Goal: Information Seeking & Learning: Learn about a topic

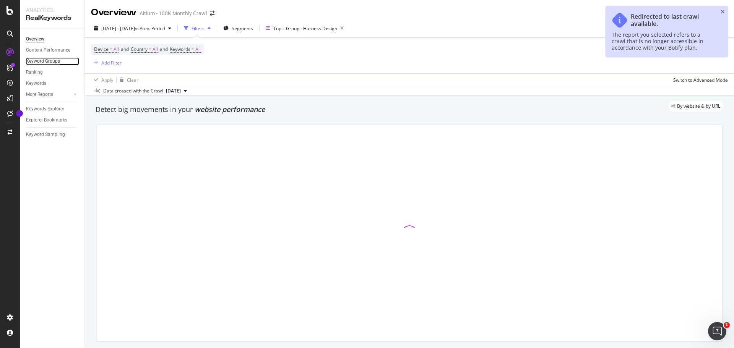
click at [44, 60] on div "Keyword Groups" at bounding box center [43, 61] width 34 height 8
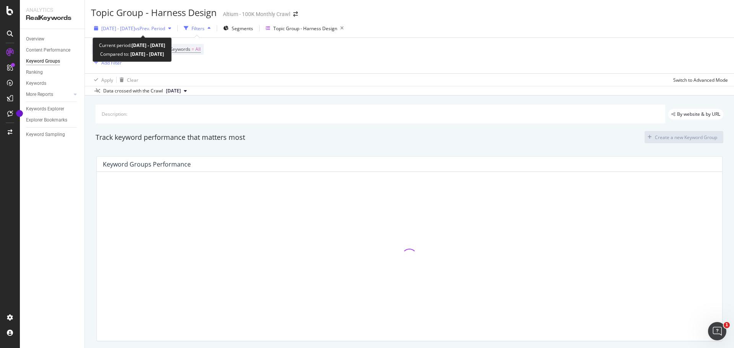
click at [135, 28] on span "[DATE] - [DATE]" at bounding box center [118, 28] width 34 height 6
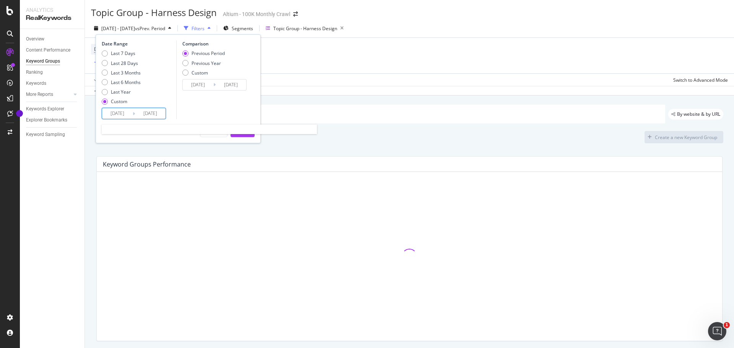
click at [122, 111] on input "2025/02/01" at bounding box center [117, 113] width 31 height 11
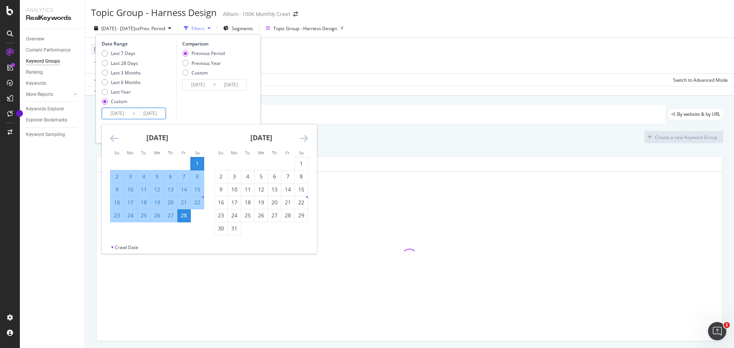
click at [117, 143] on icon "Move backward to switch to the previous month." at bounding box center [114, 138] width 8 height 9
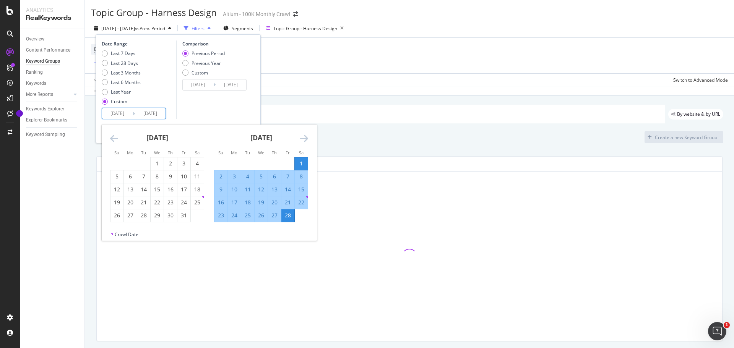
click at [117, 142] on icon "Move backward to switch to the previous month." at bounding box center [114, 138] width 8 height 9
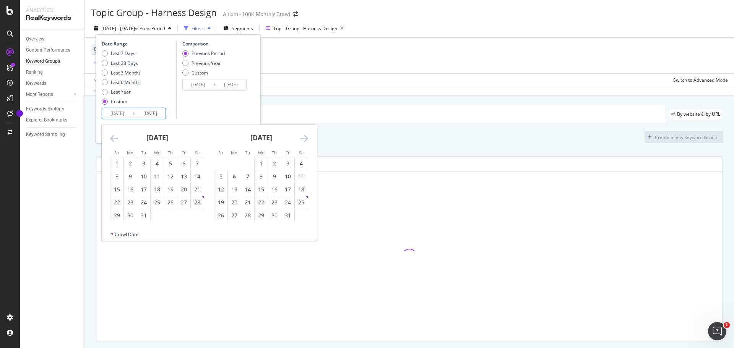
click at [117, 142] on icon "Move backward to switch to the previous month." at bounding box center [114, 138] width 8 height 9
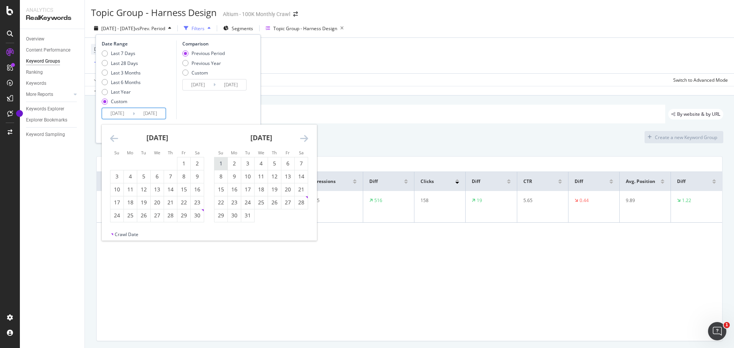
click at [221, 162] on div "1" at bounding box center [220, 164] width 13 height 8
type input "2024/12/01"
type input "2024/09/01"
type input "2024/11/30"
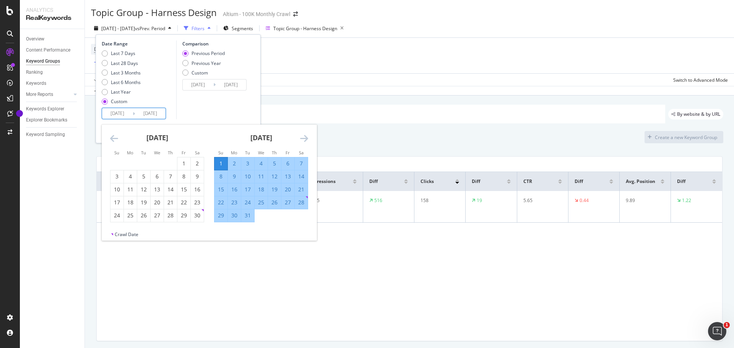
click at [306, 141] on icon "Move forward to switch to the next month." at bounding box center [304, 138] width 8 height 9
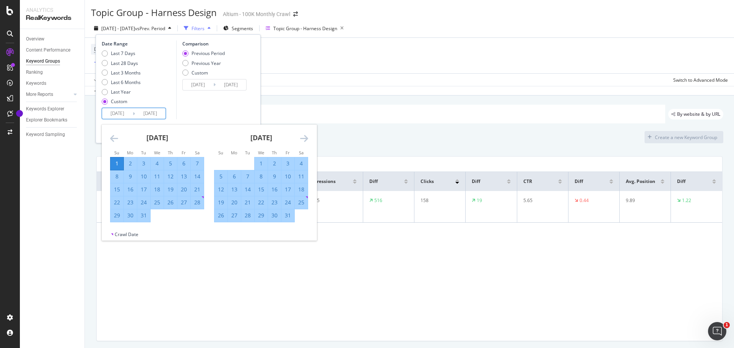
click at [306, 141] on icon "Move forward to switch to the next month." at bounding box center [304, 138] width 8 height 9
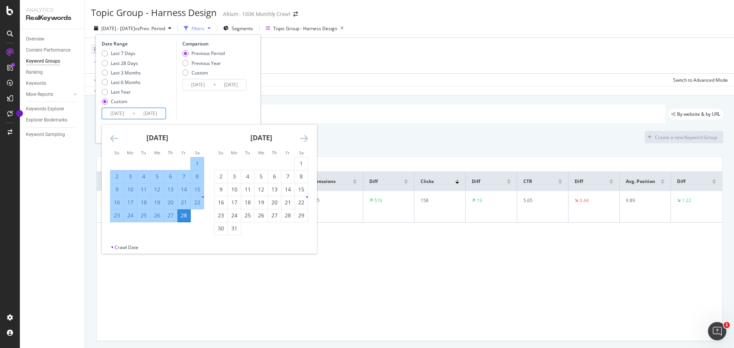
click at [306, 141] on icon "Move forward to switch to the next month." at bounding box center [304, 138] width 8 height 9
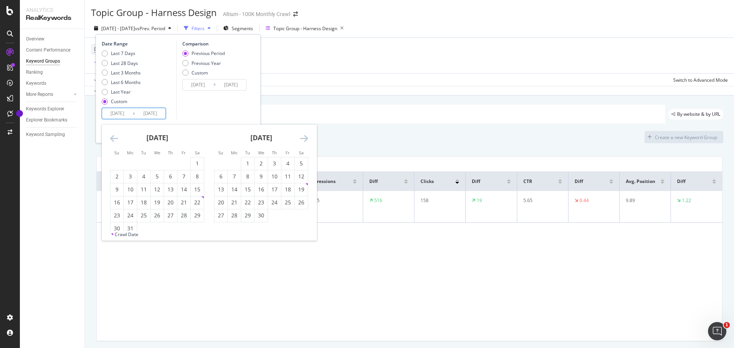
click at [306, 141] on icon "Move forward to switch to the next month." at bounding box center [304, 138] width 8 height 9
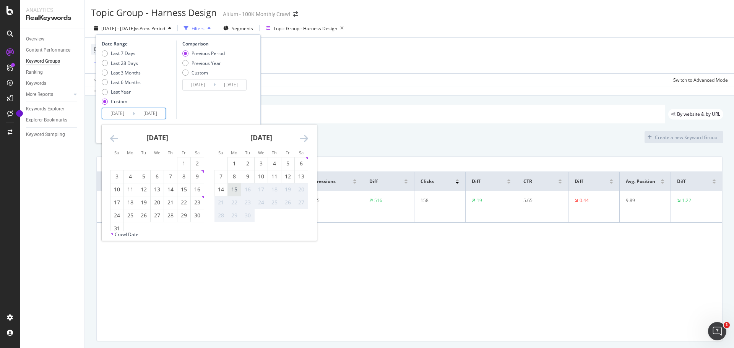
click at [237, 187] on div "15" at bounding box center [234, 190] width 13 height 8
type input "[DATE]"
type input "2024/02/16"
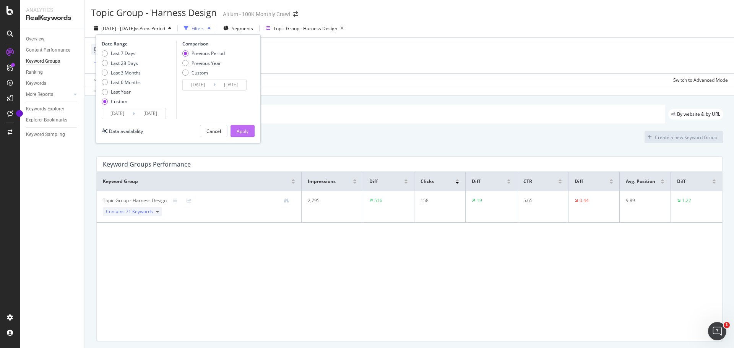
click at [245, 133] on div "Apply" at bounding box center [243, 131] width 12 height 6
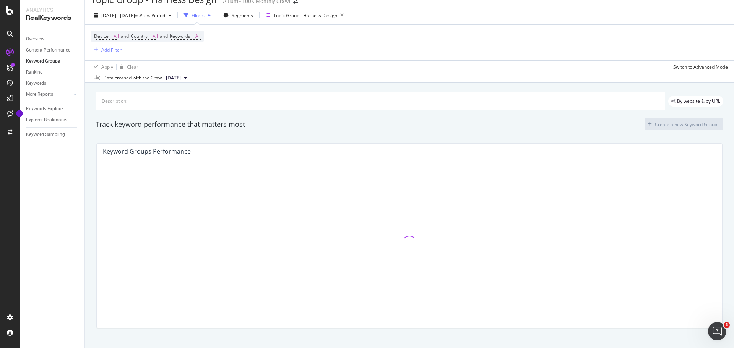
scroll to position [26, 0]
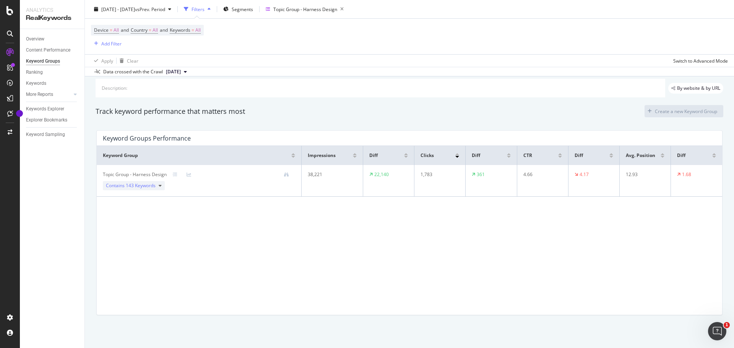
click at [140, 175] on div "Topic Group - Harness Design" at bounding box center [135, 174] width 64 height 7
click at [137, 185] on span "143 Keywords" at bounding box center [141, 185] width 30 height 6
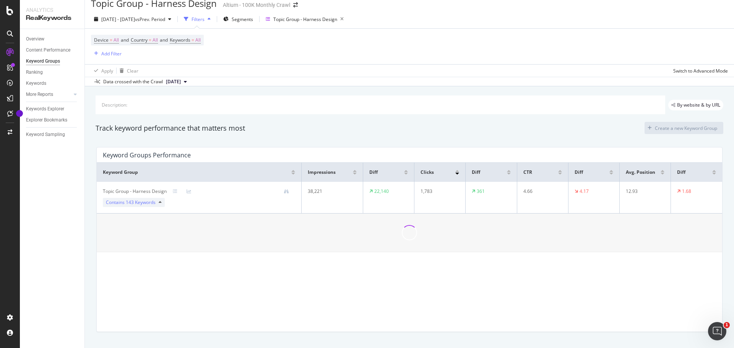
scroll to position [0, 0]
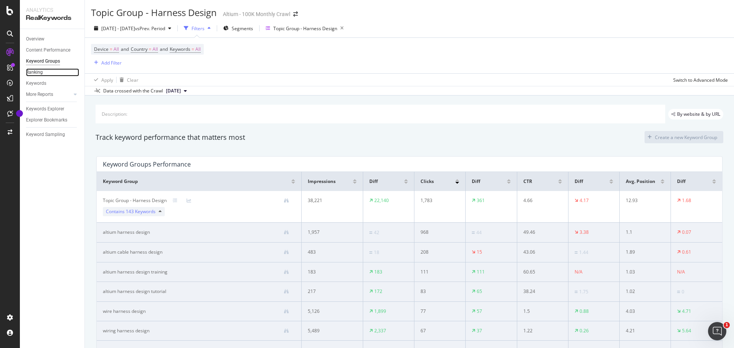
click at [42, 71] on link "Ranking" at bounding box center [52, 72] width 53 height 8
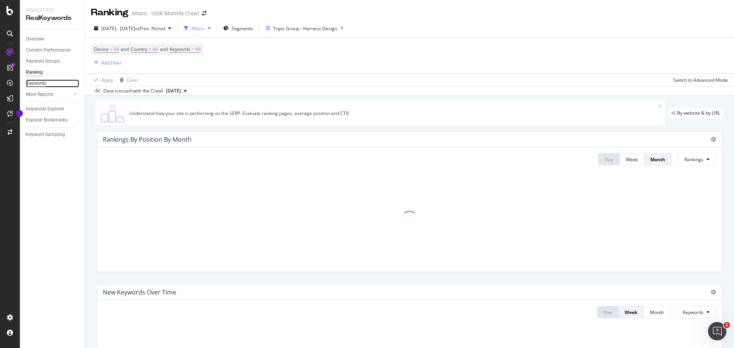
click at [35, 84] on div "Keywords" at bounding box center [36, 83] width 20 height 8
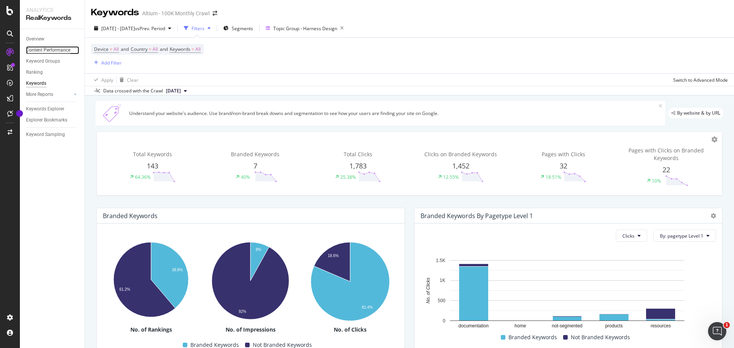
click at [36, 49] on div "Content Performance" at bounding box center [48, 50] width 44 height 8
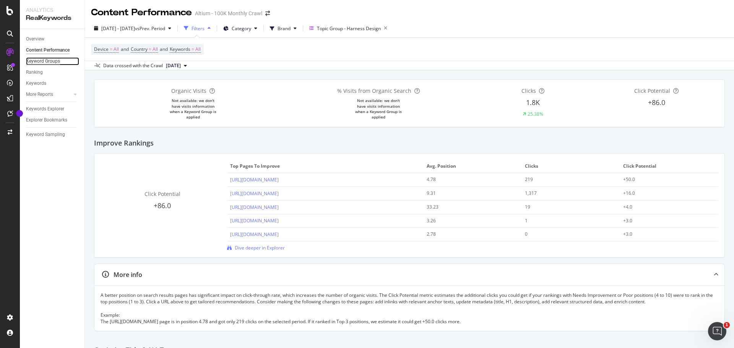
click at [45, 58] on div "Keyword Groups" at bounding box center [43, 61] width 34 height 8
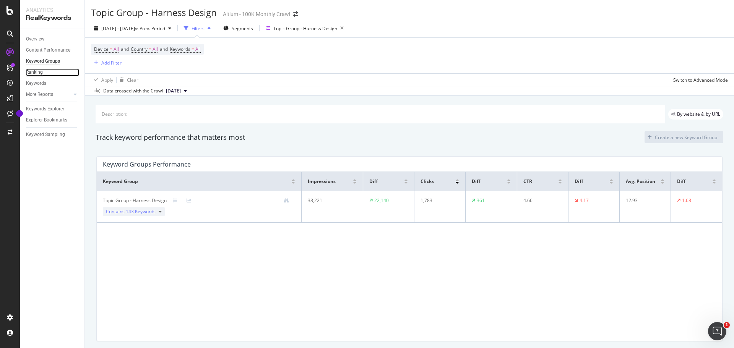
click at [38, 71] on div "Ranking" at bounding box center [34, 72] width 17 height 8
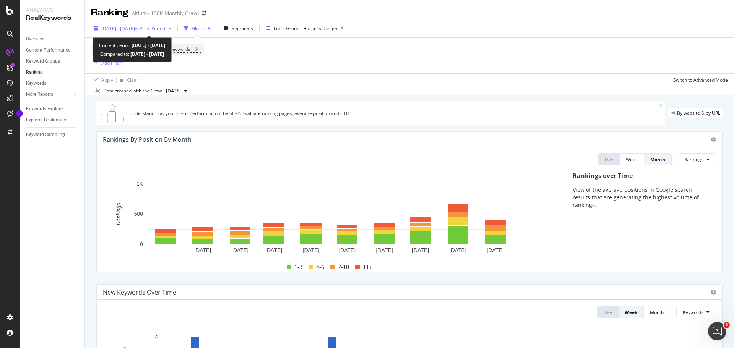
click at [135, 29] on span "2024 Dec. 1st - 2025 Sep. 15th" at bounding box center [118, 28] width 34 height 6
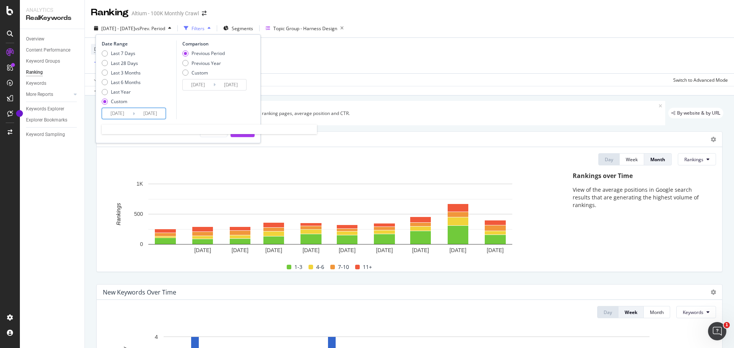
click at [146, 110] on input "[DATE]" at bounding box center [150, 113] width 31 height 11
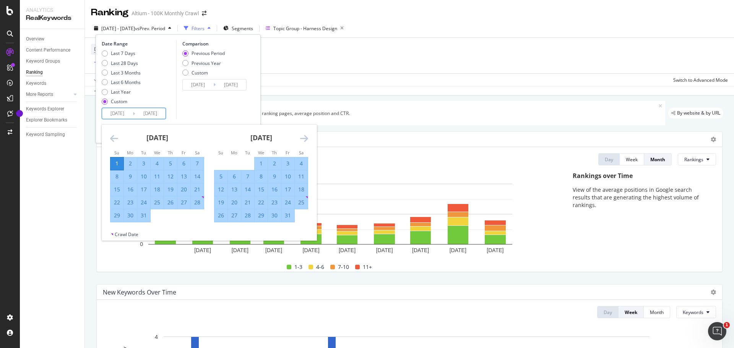
click at [305, 135] on icon "Move forward to switch to the next month." at bounding box center [304, 138] width 8 height 9
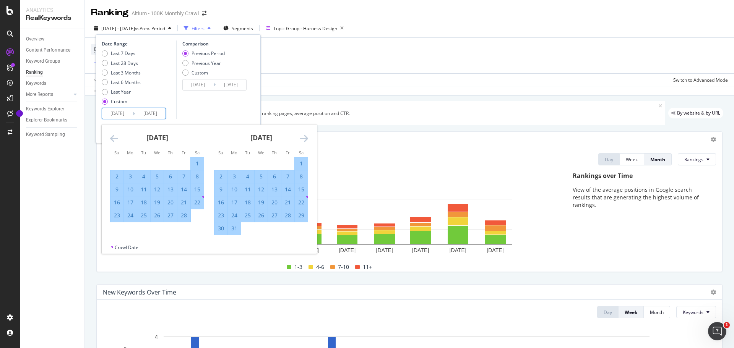
click at [305, 135] on icon "Move forward to switch to the next month." at bounding box center [304, 138] width 8 height 9
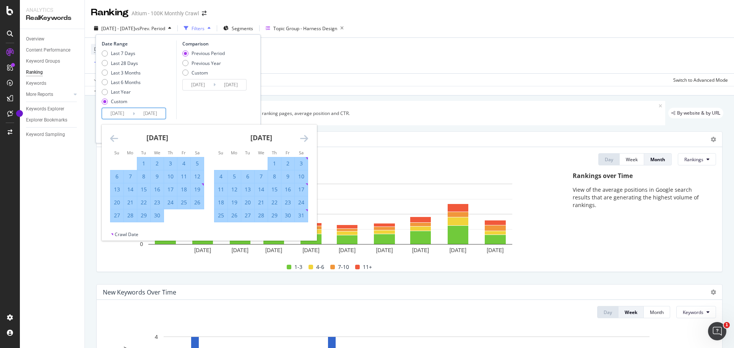
click at [114, 139] on icon "Move backward to switch to the previous month." at bounding box center [114, 138] width 8 height 9
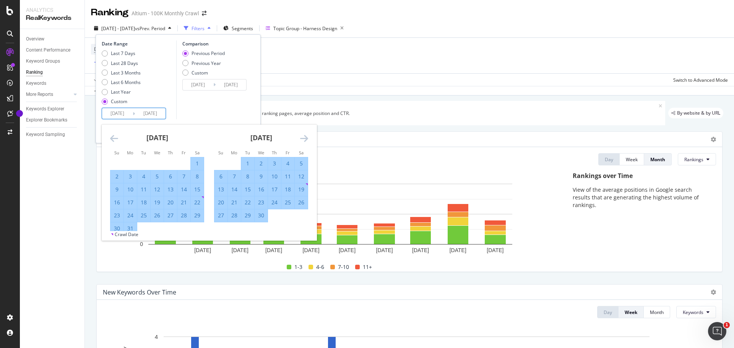
click at [114, 139] on icon "Move backward to switch to the previous month." at bounding box center [114, 138] width 8 height 9
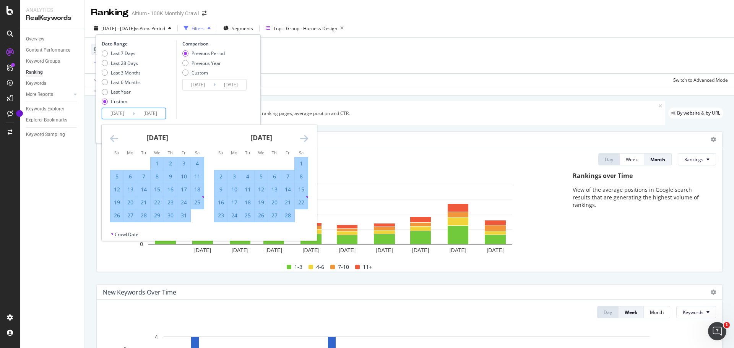
click at [114, 139] on icon "Move backward to switch to the previous month." at bounding box center [114, 138] width 8 height 9
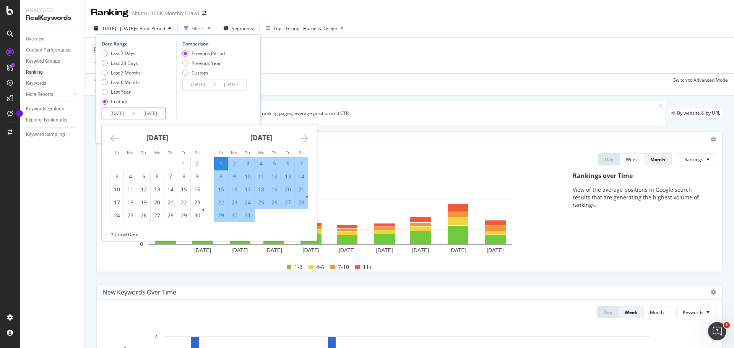
click at [114, 139] on icon "Move backward to switch to the previous month." at bounding box center [114, 138] width 8 height 9
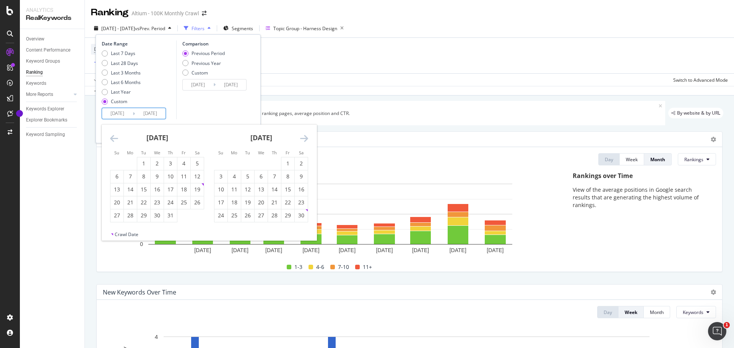
click at [301, 138] on icon "Move forward to switch to the next month." at bounding box center [304, 138] width 8 height 9
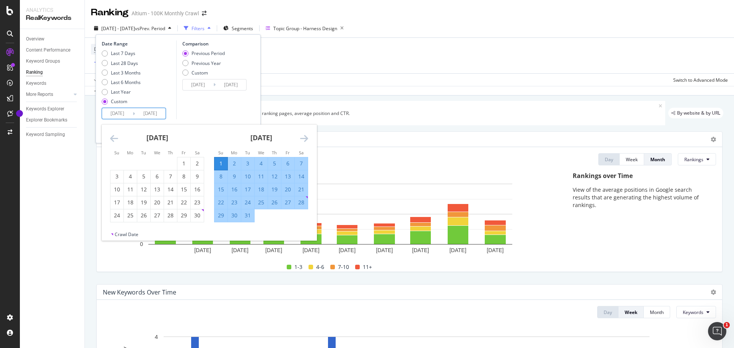
click at [219, 163] on div "1" at bounding box center [220, 164] width 13 height 8
type input "2024/12/01"
type input "2024/11/30"
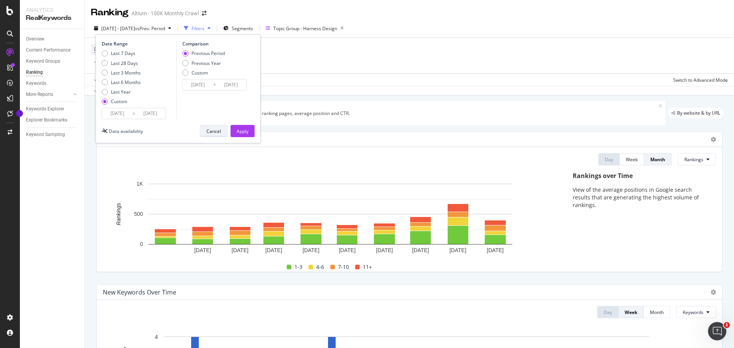
click at [211, 128] on div "Cancel" at bounding box center [213, 131] width 15 height 6
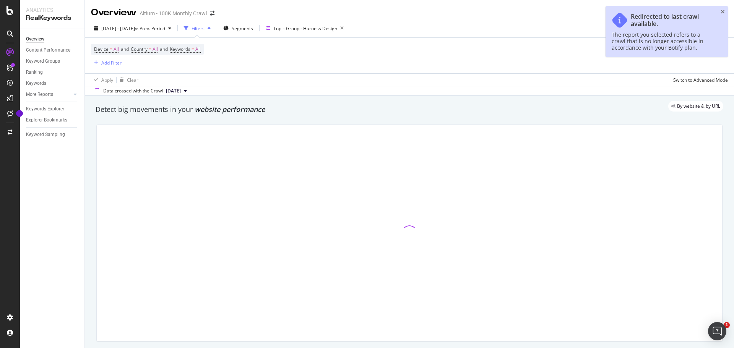
click at [723, 10] on icon "close toast" at bounding box center [722, 11] width 4 height 5
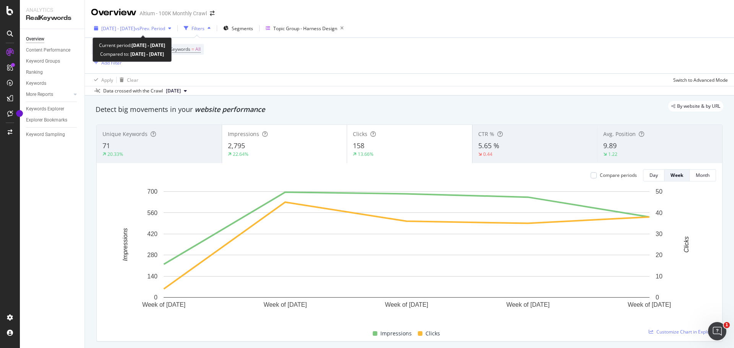
click at [165, 31] on span "vs Prev. Period" at bounding box center [150, 28] width 30 height 6
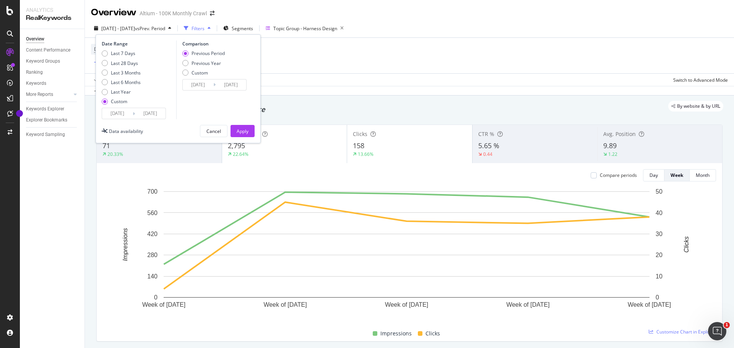
click at [121, 117] on input "[DATE]" at bounding box center [117, 113] width 31 height 11
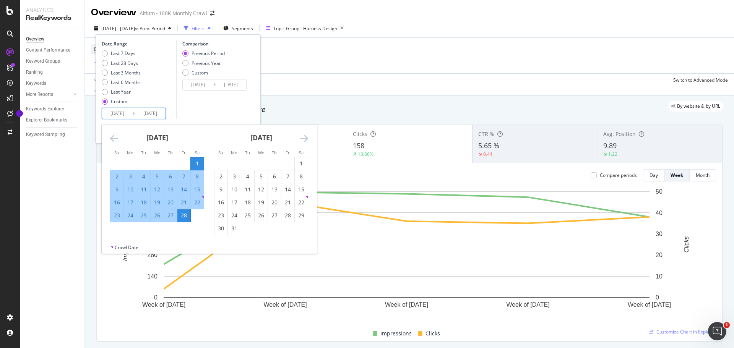
click at [112, 139] on icon "Move backward to switch to the previous month." at bounding box center [114, 138] width 8 height 9
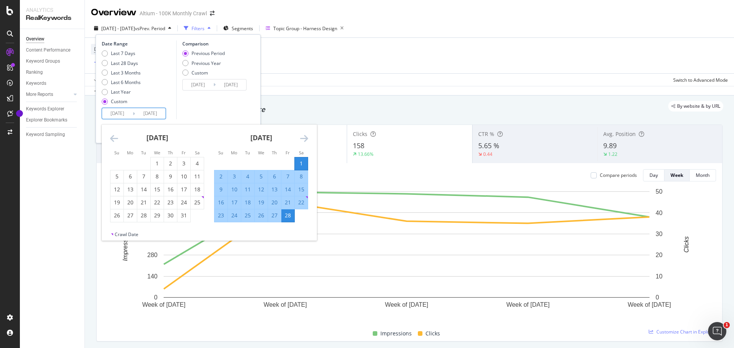
click at [112, 139] on icon "Move backward to switch to the previous month." at bounding box center [114, 138] width 8 height 9
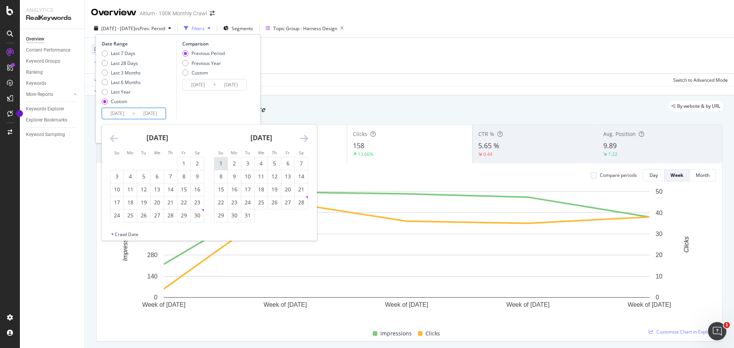
click at [219, 164] on div "1" at bounding box center [220, 164] width 13 height 8
type input "2024/12/01"
type input "2024/09/01"
type input "2024/11/30"
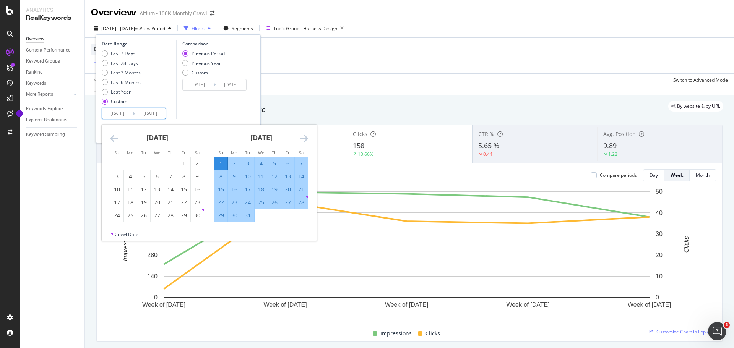
click at [305, 138] on icon "Move forward to switch to the next month." at bounding box center [304, 138] width 8 height 9
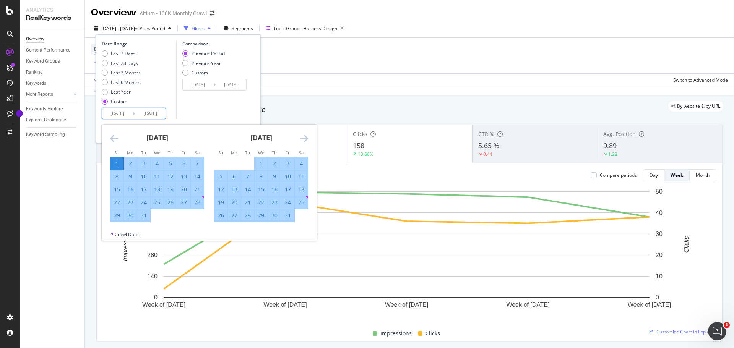
click at [305, 138] on icon "Move forward to switch to the next month." at bounding box center [304, 138] width 8 height 9
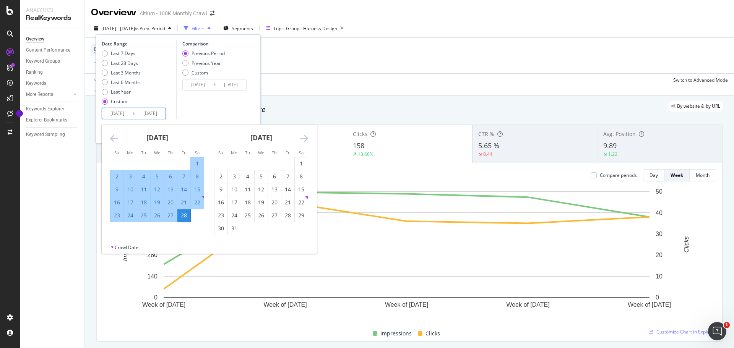
click at [305, 138] on icon "Move forward to switch to the next month." at bounding box center [304, 138] width 8 height 9
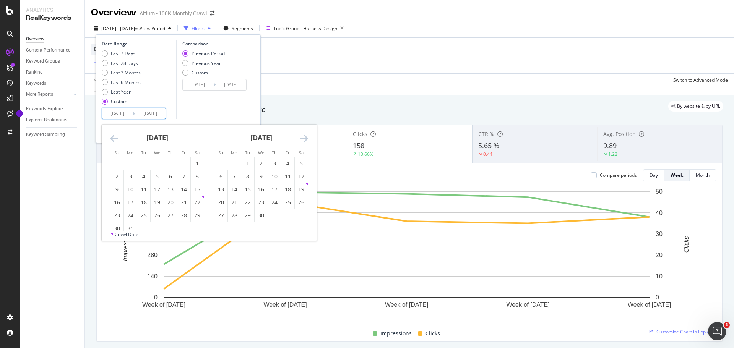
click at [305, 138] on icon "Move forward to switch to the next month." at bounding box center [304, 138] width 8 height 9
click at [222, 230] on div "31" at bounding box center [220, 229] width 13 height 8
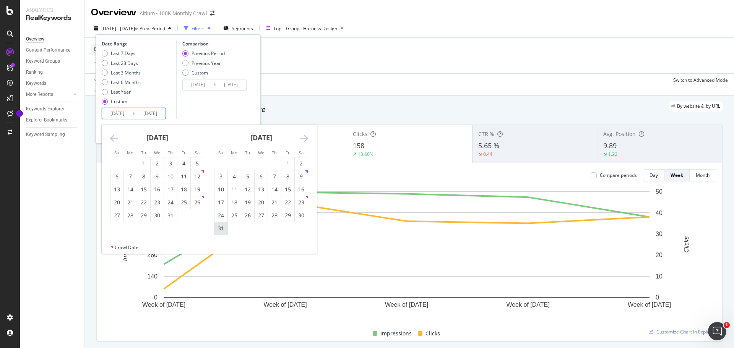
type input "2025/08/31"
type input "2024/03/02"
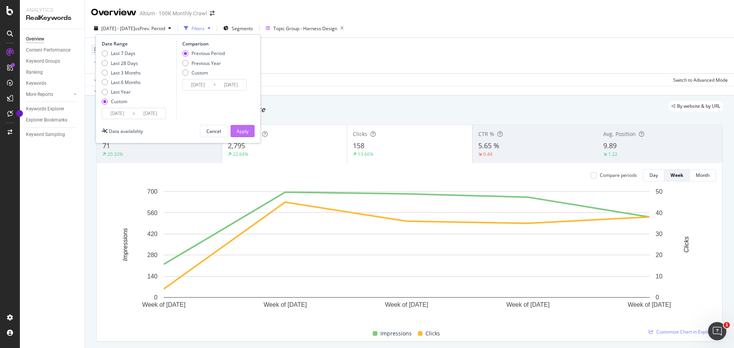
click at [241, 130] on div "Apply" at bounding box center [243, 131] width 12 height 6
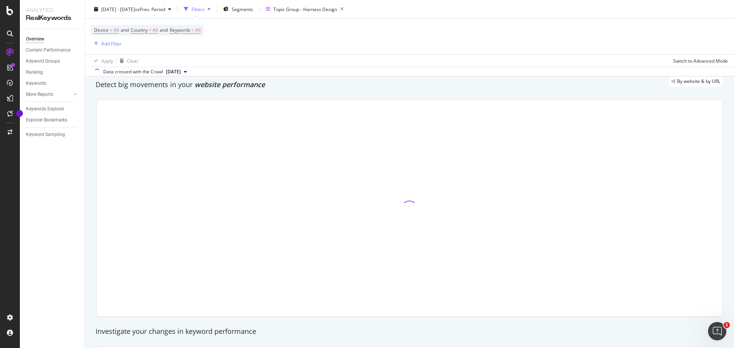
scroll to position [38, 0]
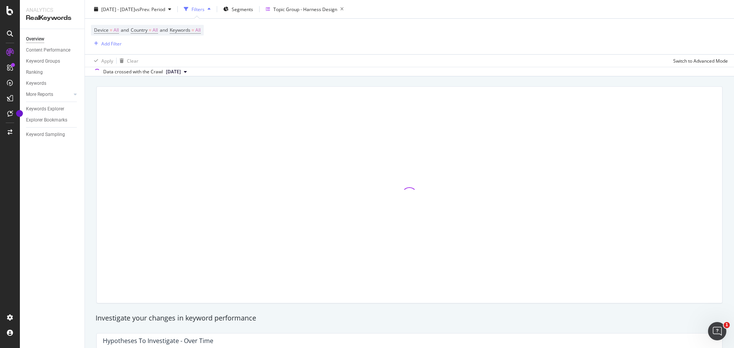
click at [190, 69] on button "2025 Aug. 23rd" at bounding box center [176, 71] width 27 height 9
click at [247, 102] on div "2025 Sep. 6th 1.0M URLs" at bounding box center [210, 97] width 102 height 11
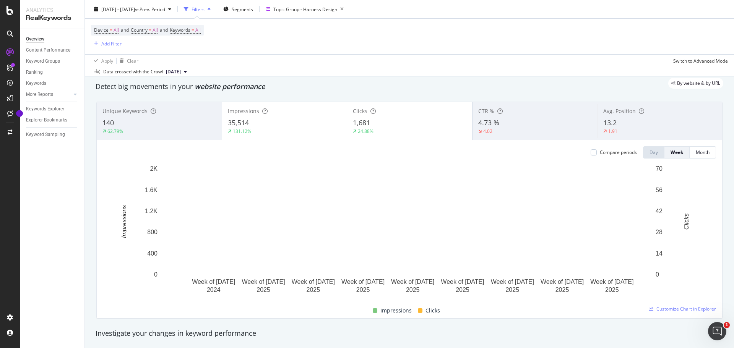
scroll to position [25, 0]
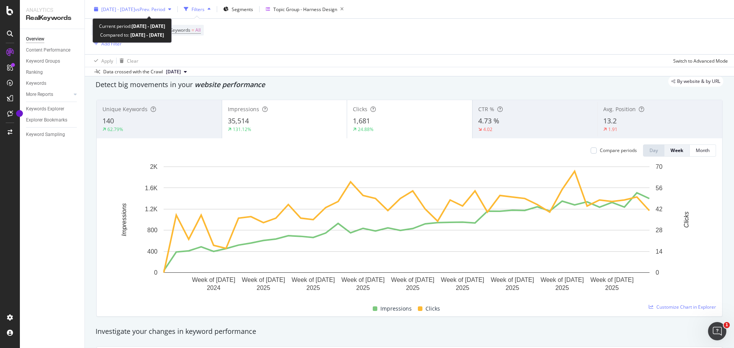
click at [165, 12] on span "vs Prev. Period" at bounding box center [150, 9] width 30 height 6
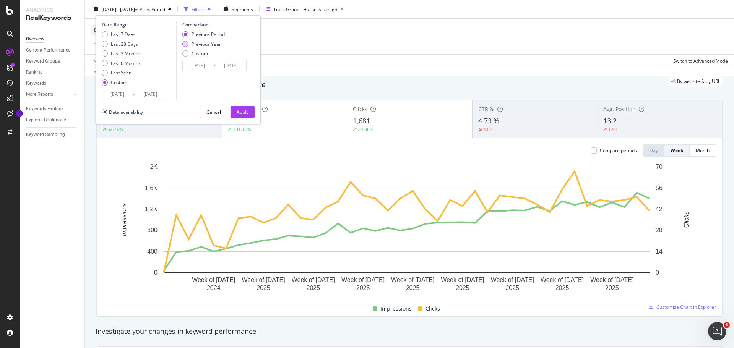
click at [207, 44] on div "Previous Year" at bounding box center [205, 44] width 29 height 6
type input "2023/12/03"
type input "2024/09/01"
click at [245, 112] on div "Apply" at bounding box center [243, 112] width 12 height 6
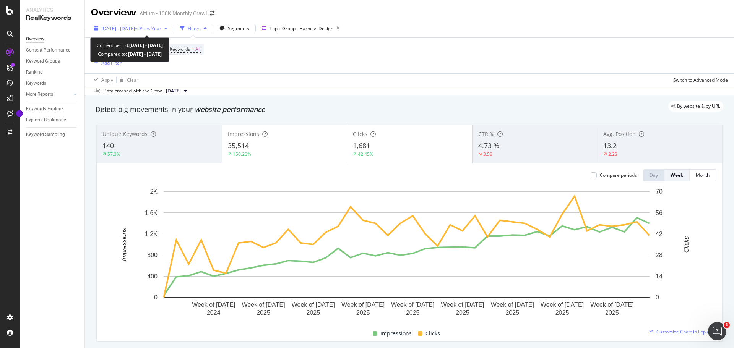
click at [167, 30] on icon "button" at bounding box center [165, 28] width 3 height 5
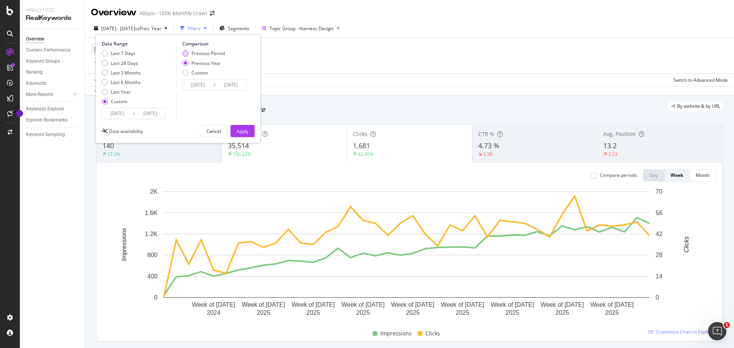
click at [198, 53] on div "Previous Period" at bounding box center [207, 53] width 33 height 6
type input "2024/03/02"
type input "2024/11/30"
click at [238, 126] on div "Apply" at bounding box center [243, 130] width 12 height 11
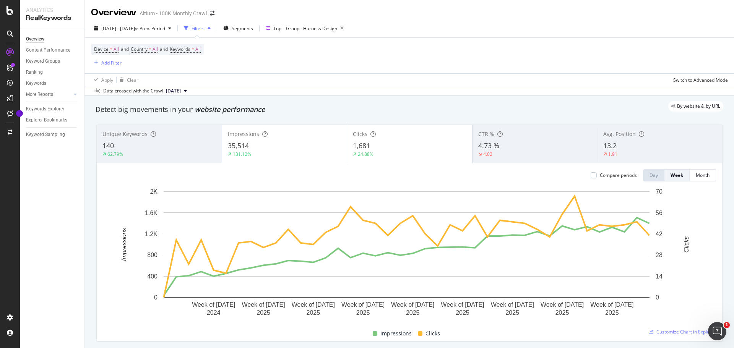
click at [181, 91] on span "2025 Aug. 23rd" at bounding box center [173, 91] width 15 height 7
click at [185, 117] on div "[DATE]" at bounding box center [191, 117] width 52 height 7
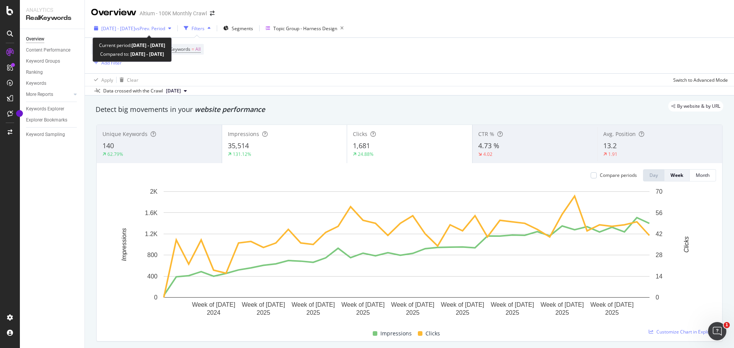
click at [174, 24] on div "2024 Dec. 1st - 2025 Aug. 31st vs Prev. Period" at bounding box center [132, 28] width 83 height 11
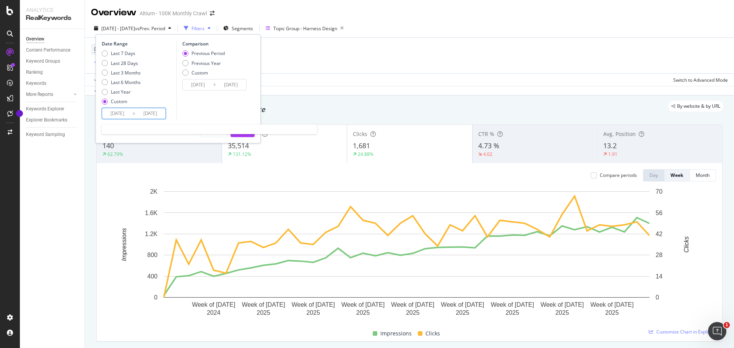
click at [157, 116] on input "2025/08/31" at bounding box center [150, 113] width 31 height 11
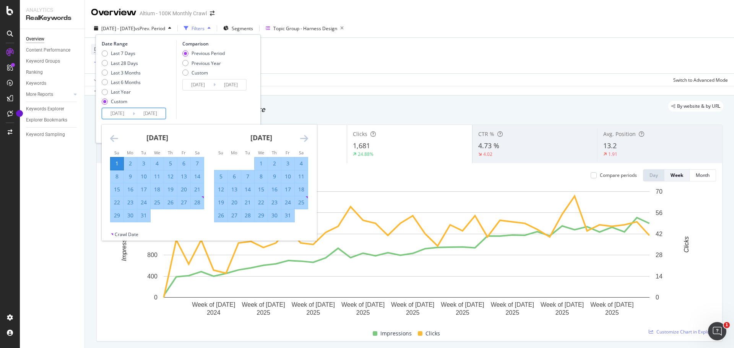
click at [117, 157] on div "1" at bounding box center [116, 163] width 13 height 13
type input "2024/12/01"
type input "2024/11/30"
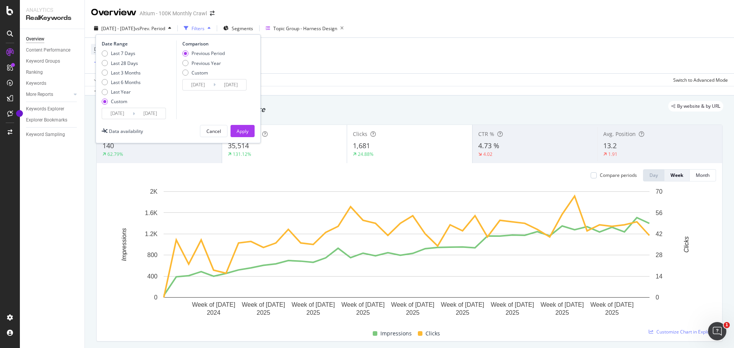
click at [157, 109] on input "2024/12/01" at bounding box center [150, 113] width 31 height 11
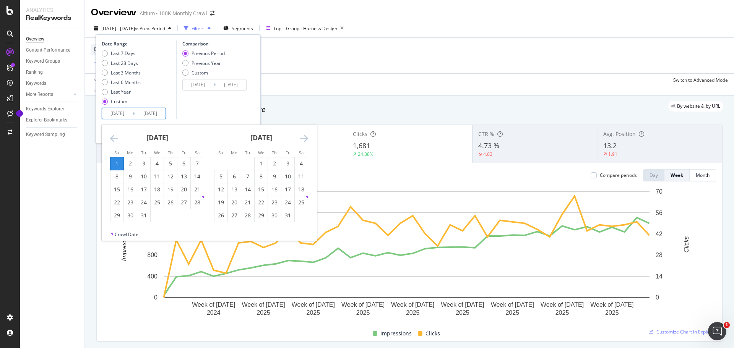
click at [117, 164] on div "1" at bounding box center [116, 164] width 13 height 8
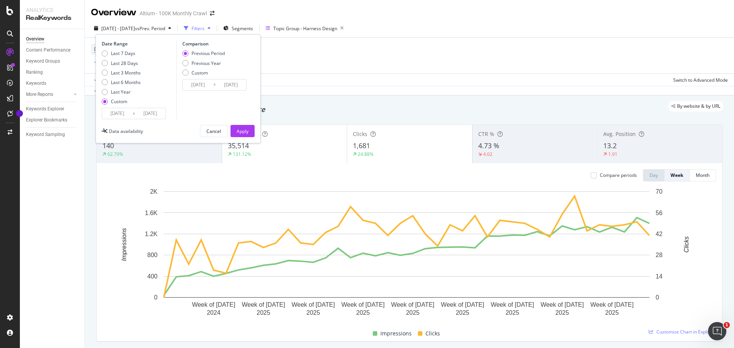
click at [144, 114] on input "2024/12/01" at bounding box center [150, 113] width 31 height 11
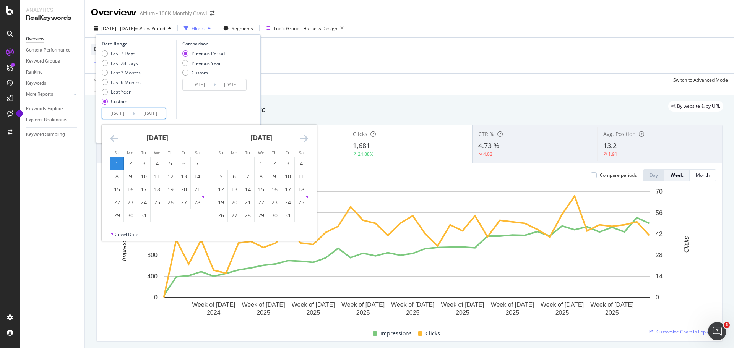
click at [304, 138] on icon "Move forward to switch to the next month." at bounding box center [304, 138] width 8 height 9
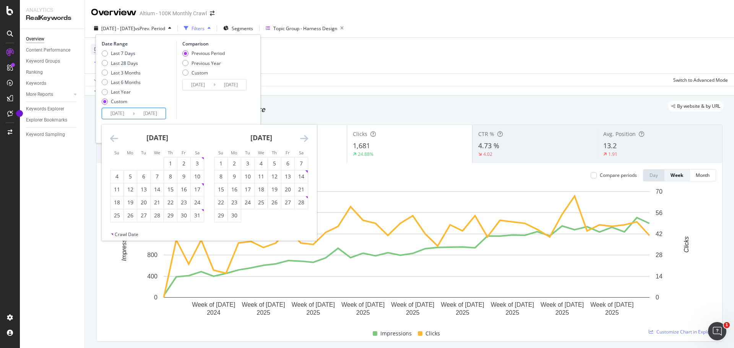
click at [304, 138] on icon "Move forward to switch to the next month." at bounding box center [304, 138] width 8 height 9
click at [235, 188] on div "15" at bounding box center [234, 190] width 13 height 8
type input "[DATE]"
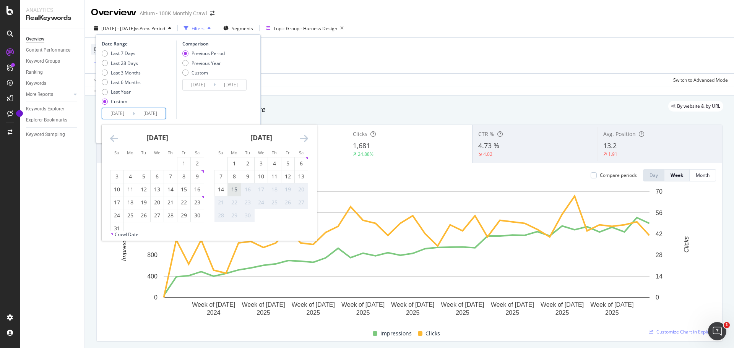
type input "2024/02/16"
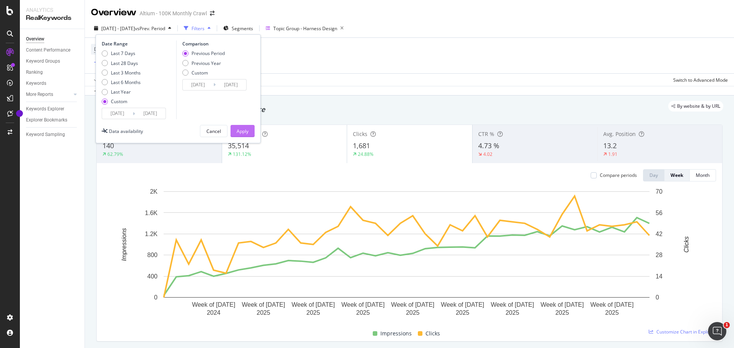
click at [248, 128] on div "Apply" at bounding box center [243, 131] width 12 height 6
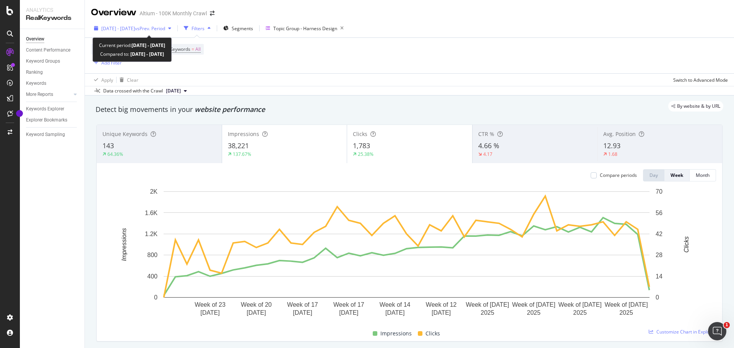
click at [115, 28] on span "2024 Dec. 1st - 2025 Sep. 15th" at bounding box center [118, 28] width 34 height 6
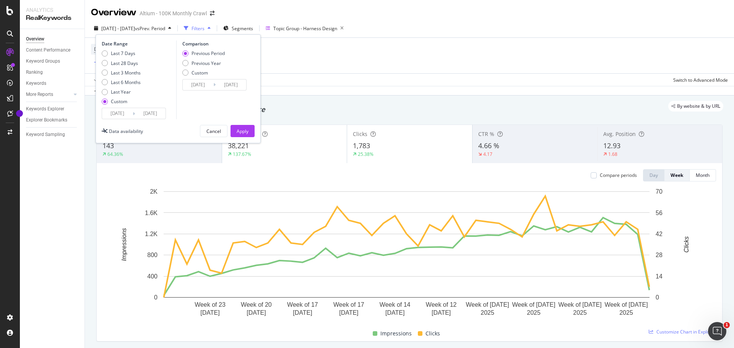
click at [117, 115] on input "2024/12/01" at bounding box center [117, 113] width 31 height 11
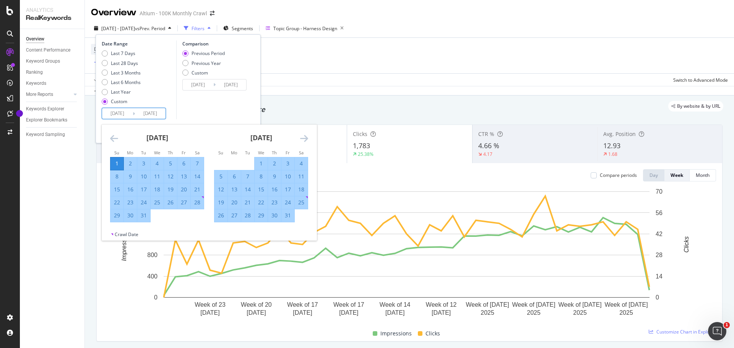
click at [150, 111] on input "[DATE]" at bounding box center [150, 113] width 31 height 11
click at [309, 136] on div "January 2025 1 2 3 4 5 6 7 8 9 10 11 12 13 14 15 16 17 18 19 20 21 22 23 24 25 …" at bounding box center [261, 174] width 104 height 98
click at [300, 138] on icon "Move forward to switch to the next month." at bounding box center [304, 138] width 8 height 9
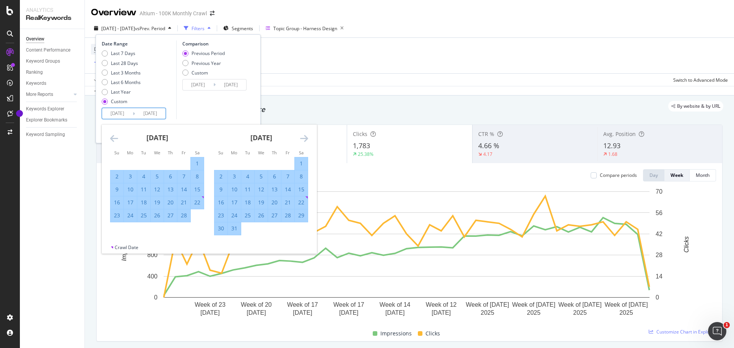
click at [300, 138] on icon "Move forward to switch to the next month." at bounding box center [304, 138] width 8 height 9
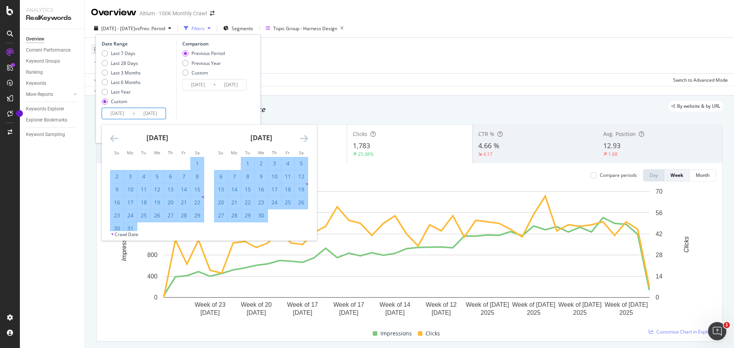
click at [300, 138] on icon "Move forward to switch to the next month." at bounding box center [304, 138] width 8 height 9
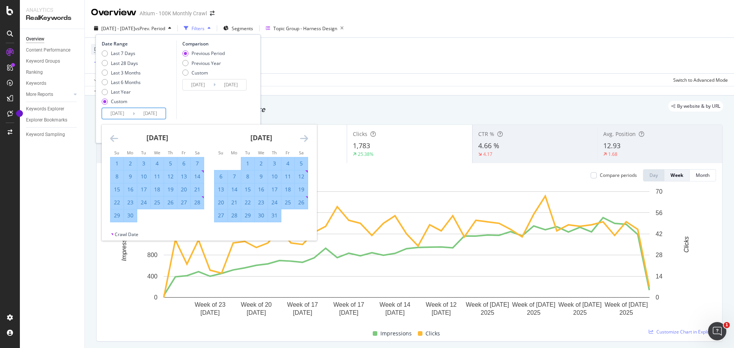
click at [300, 138] on icon "Move forward to switch to the next month." at bounding box center [304, 138] width 8 height 9
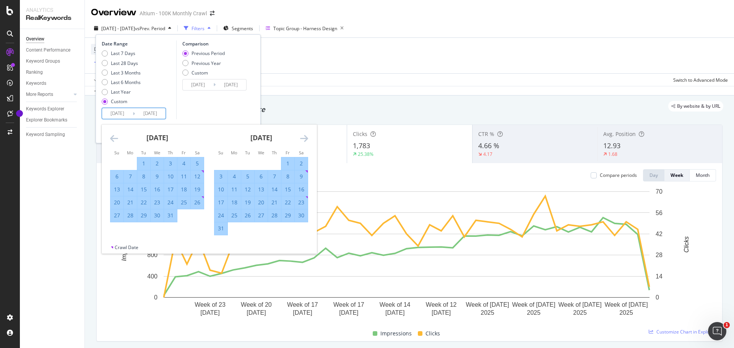
click at [300, 138] on icon "Move forward to switch to the next month." at bounding box center [304, 138] width 8 height 9
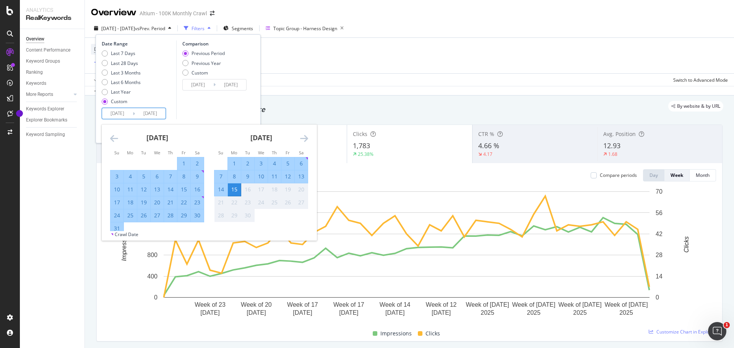
click at [117, 225] on div "31" at bounding box center [116, 229] width 13 height 8
type input "2025/08/31"
type input "2024/03/02"
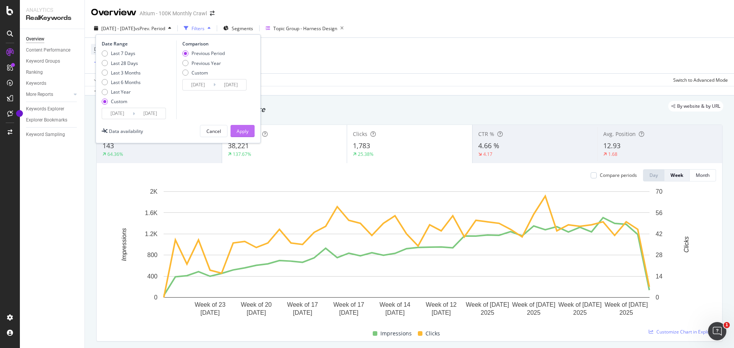
click at [237, 133] on div "Apply" at bounding box center [243, 131] width 12 height 6
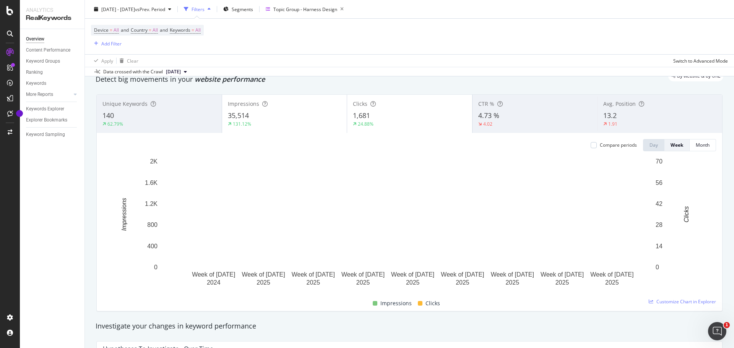
scroll to position [18, 0]
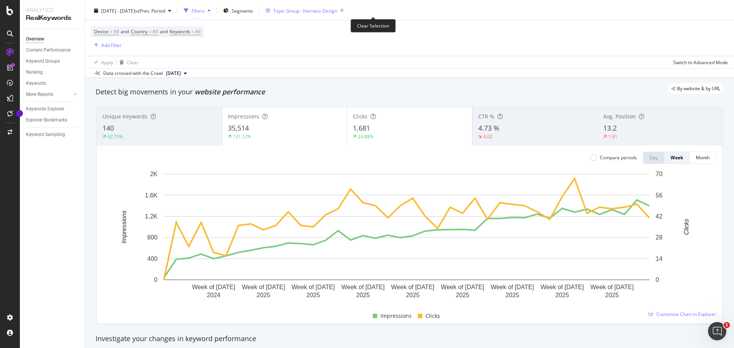
click at [337, 8] on div "Topic Group - Harness Design" at bounding box center [305, 11] width 64 height 6
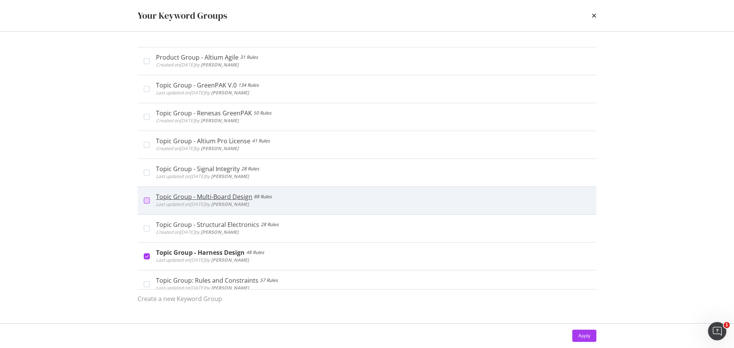
click at [144, 201] on div "modal" at bounding box center [147, 201] width 6 height 6
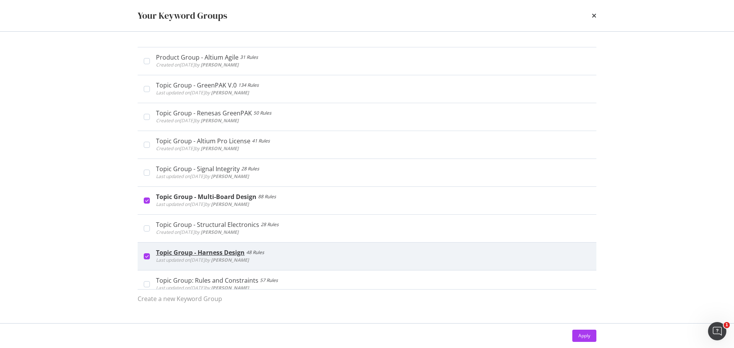
click at [147, 257] on icon "modal" at bounding box center [146, 257] width 3 height 4
click at [574, 335] on button "Apply" at bounding box center [584, 336] width 24 height 12
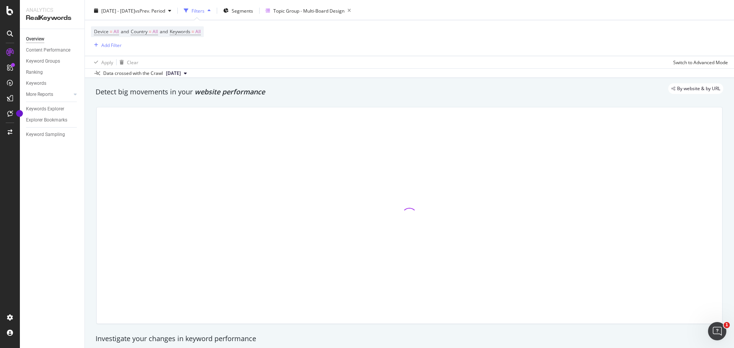
click at [190, 77] on button "2025 Aug. 23rd" at bounding box center [176, 73] width 27 height 9
click at [190, 99] on div "[DATE]" at bounding box center [191, 99] width 52 height 7
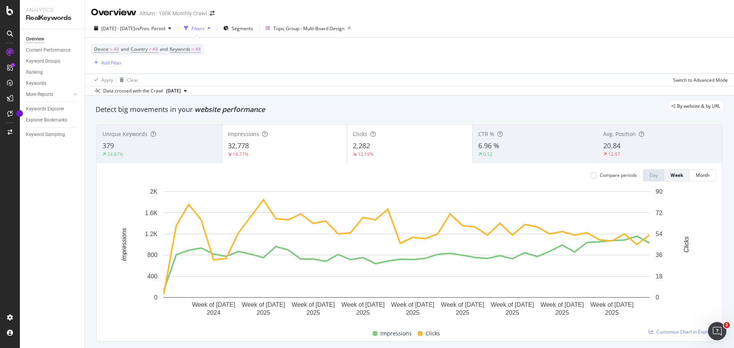
scroll to position [23, 0]
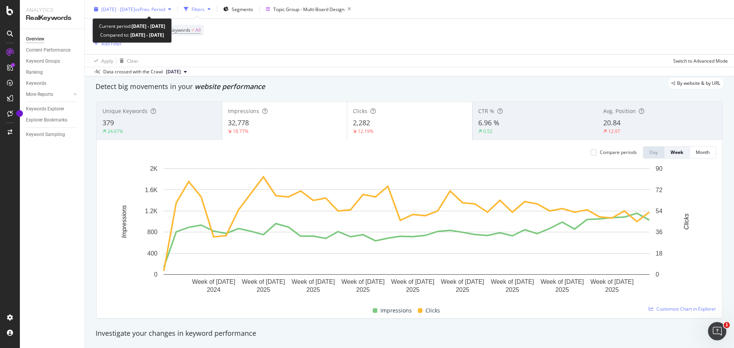
click at [174, 7] on div "button" at bounding box center [169, 9] width 9 height 5
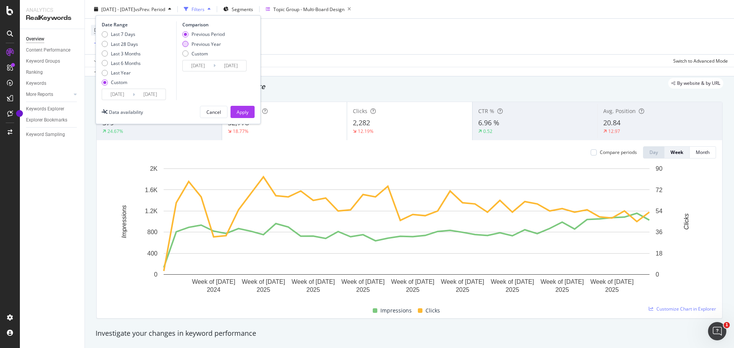
click at [197, 44] on div "Previous Year" at bounding box center [205, 44] width 29 height 6
type input "2023/12/03"
type input "2024/09/01"
click at [239, 113] on div "Apply" at bounding box center [243, 112] width 12 height 6
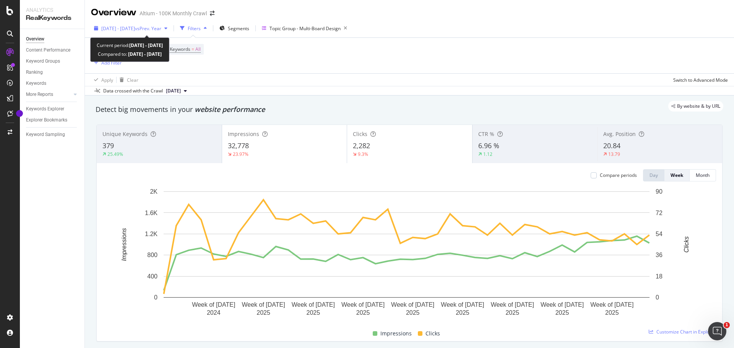
click at [167, 28] on icon "button" at bounding box center [165, 28] width 3 height 5
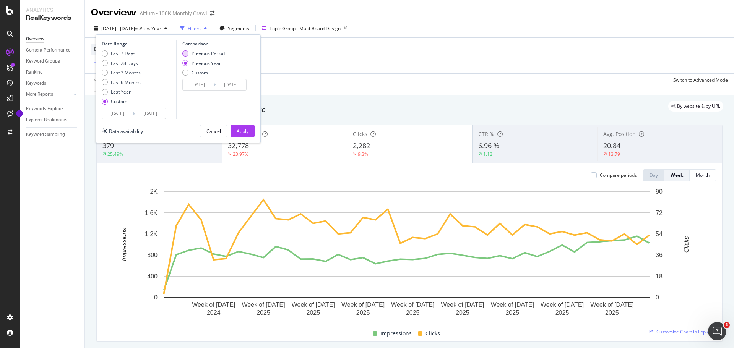
click at [206, 57] on div "Previous Period" at bounding box center [207, 53] width 33 height 6
type input "2024/03/02"
type input "2024/11/30"
click at [239, 133] on div "Apply" at bounding box center [243, 131] width 12 height 6
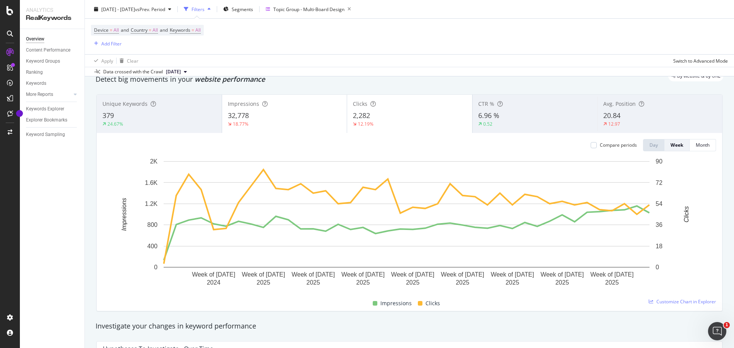
scroll to position [16, 0]
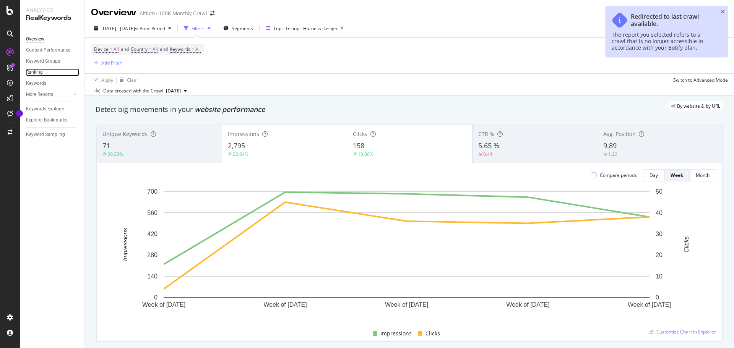
click at [37, 75] on div "Ranking" at bounding box center [34, 72] width 17 height 8
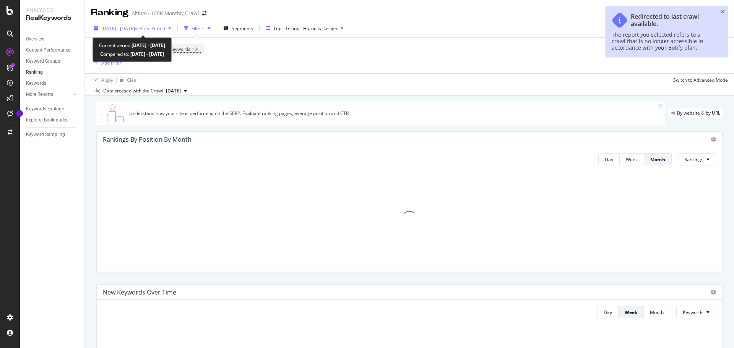
click at [171, 28] on icon "button" at bounding box center [169, 28] width 3 height 5
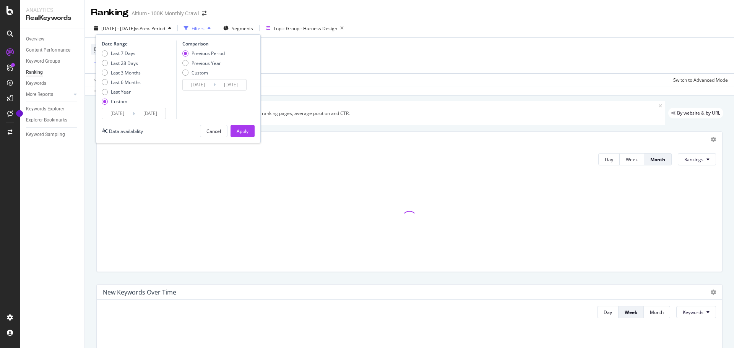
click at [110, 119] on div "2025/02/01 Navigate forward to interact with the calendar and select a date. Pr…" at bounding box center [134, 113] width 64 height 11
click at [112, 115] on input "2025/02/01" at bounding box center [117, 113] width 31 height 11
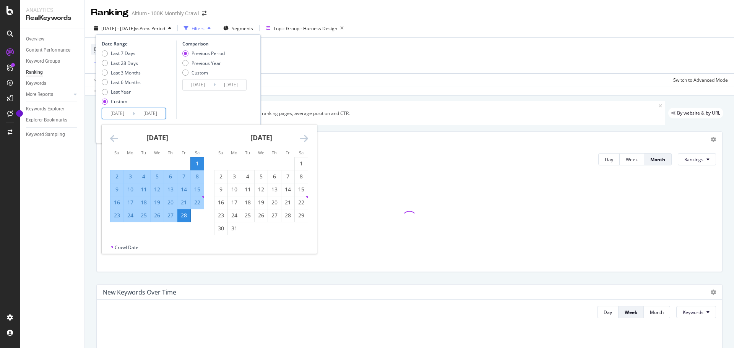
click at [110, 135] on icon "Move backward to switch to the previous month." at bounding box center [114, 138] width 8 height 9
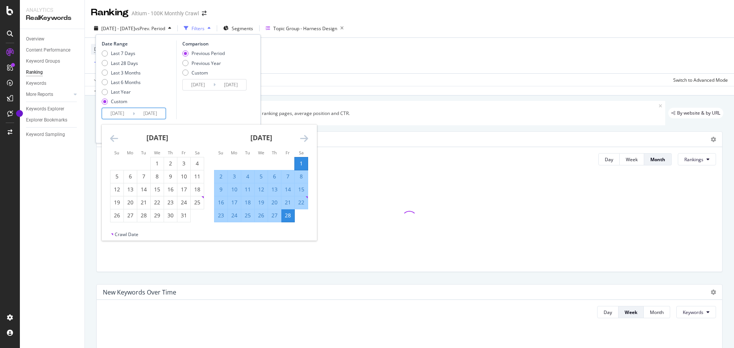
click at [110, 135] on icon "Move backward to switch to the previous month." at bounding box center [114, 138] width 8 height 9
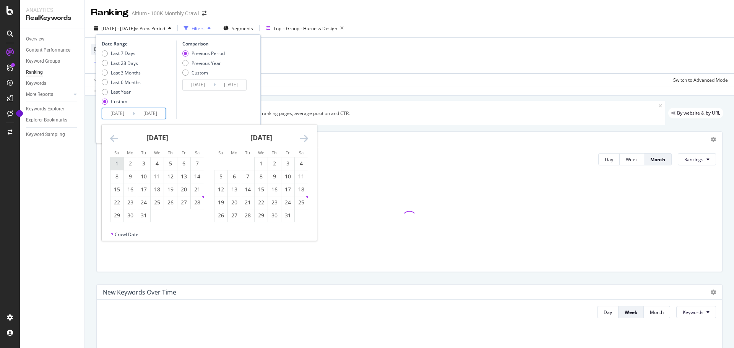
click at [116, 164] on div "1" at bounding box center [116, 164] width 13 height 8
type input "2024/12/01"
type input "2024/09/01"
type input "2024/11/30"
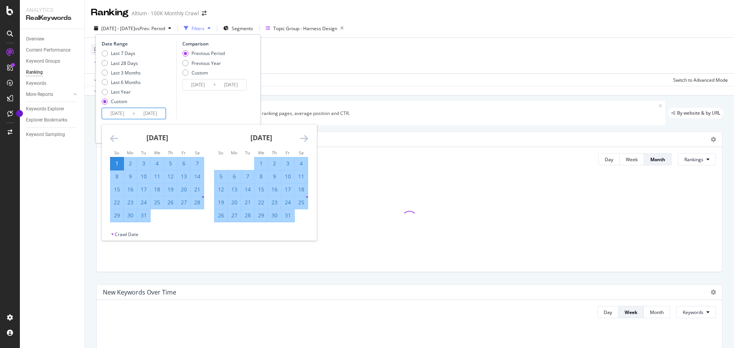
click at [307, 136] on icon "Move forward to switch to the next month." at bounding box center [304, 138] width 8 height 9
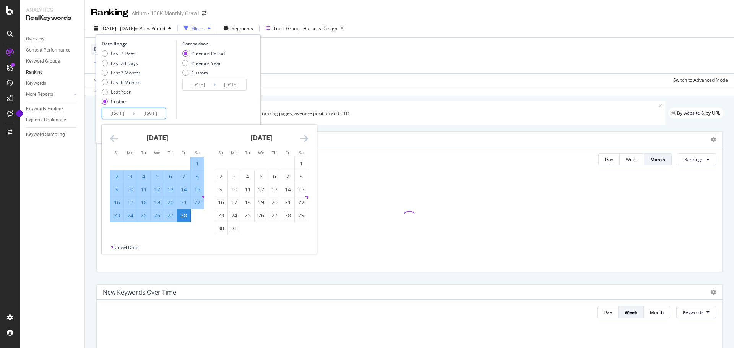
click at [307, 136] on icon "Move forward to switch to the next month." at bounding box center [304, 138] width 8 height 9
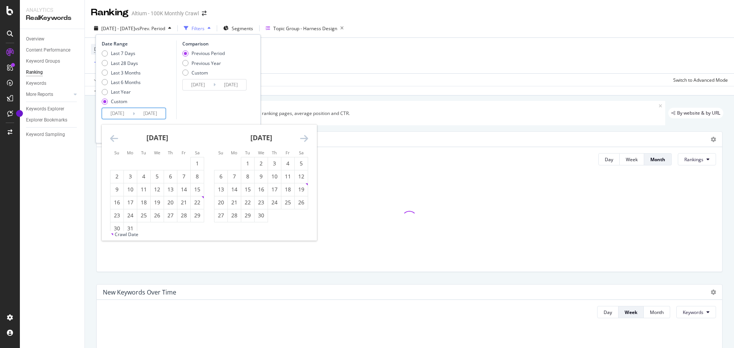
click at [307, 136] on icon "Move forward to switch to the next month." at bounding box center [304, 138] width 8 height 9
click at [217, 229] on div "31" at bounding box center [220, 229] width 13 height 8
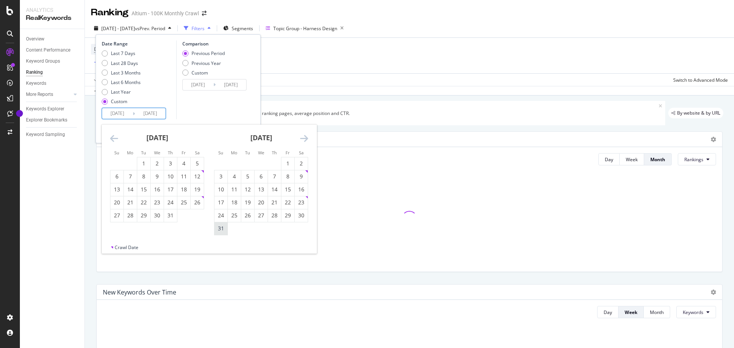
type input "2025/08/31"
type input "2024/03/02"
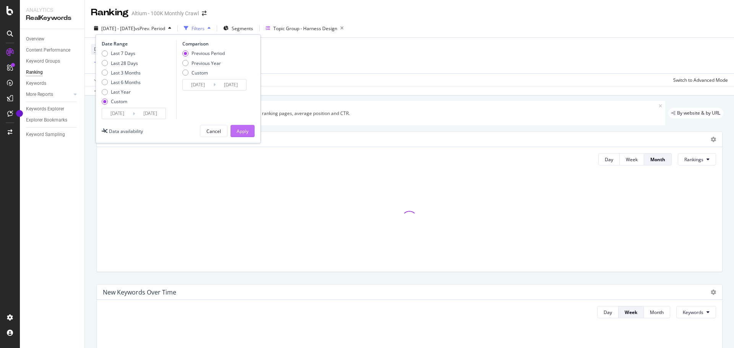
click at [242, 133] on div "Apply" at bounding box center [243, 131] width 12 height 6
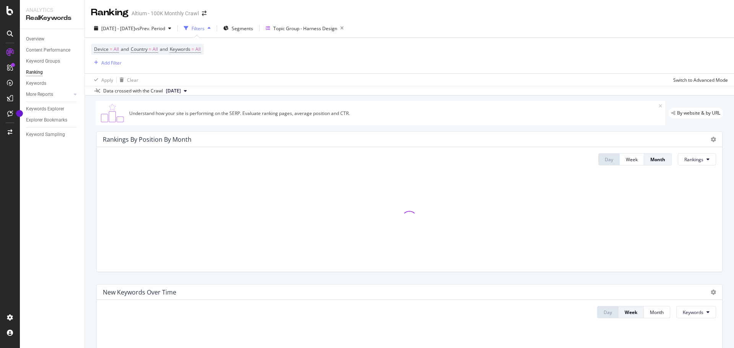
click at [181, 93] on span "2025 Aug. 23rd" at bounding box center [173, 91] width 15 height 7
click at [188, 118] on div "[DATE]" at bounding box center [191, 117] width 52 height 7
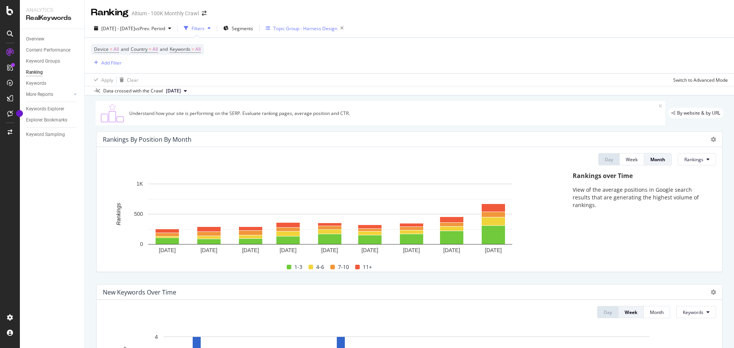
click at [337, 29] on div "Topic Group - Harness Design" at bounding box center [305, 28] width 64 height 6
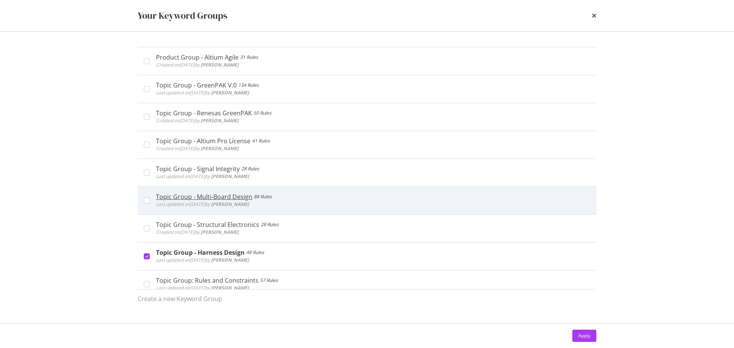
click at [205, 202] on span "Last updated on 2025 Mar 28th by Alex Dahms" at bounding box center [202, 204] width 93 height 6
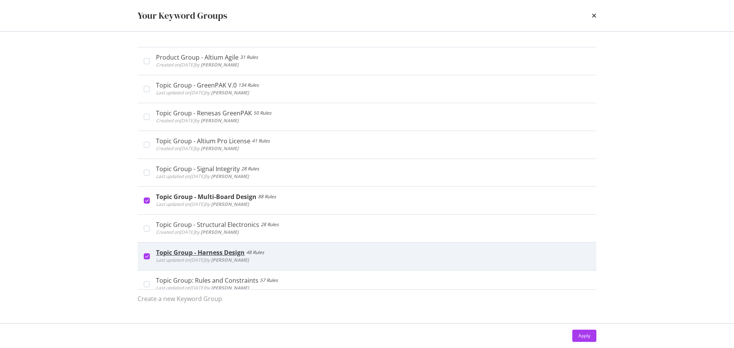
click at [199, 253] on div "Topic Group - Harness Design" at bounding box center [200, 253] width 89 height 8
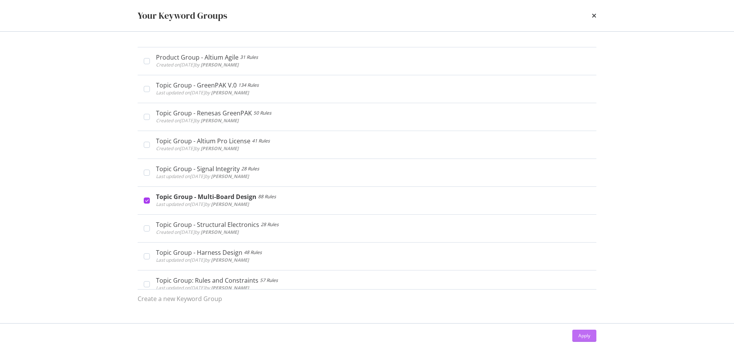
click at [588, 336] on div "Apply" at bounding box center [584, 336] width 12 height 6
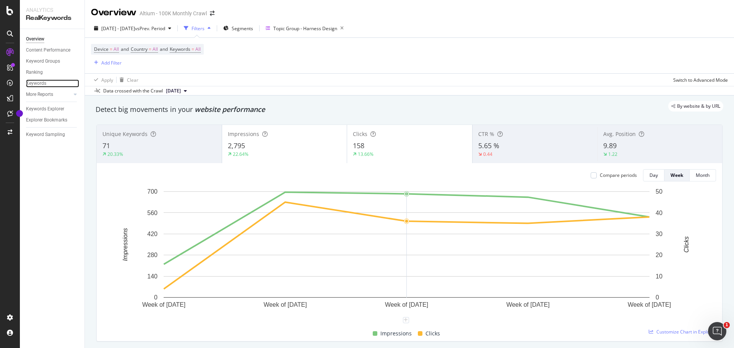
drag, startPoint x: 38, startPoint y: 83, endPoint x: 62, endPoint y: 102, distance: 30.8
click at [38, 83] on div "Keywords" at bounding box center [36, 83] width 20 height 8
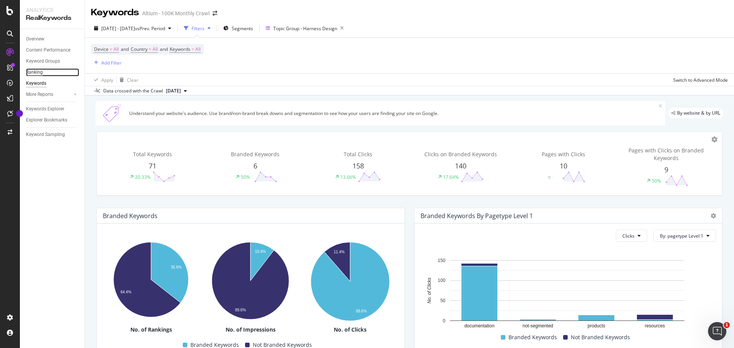
click at [39, 74] on div "Ranking" at bounding box center [34, 72] width 17 height 8
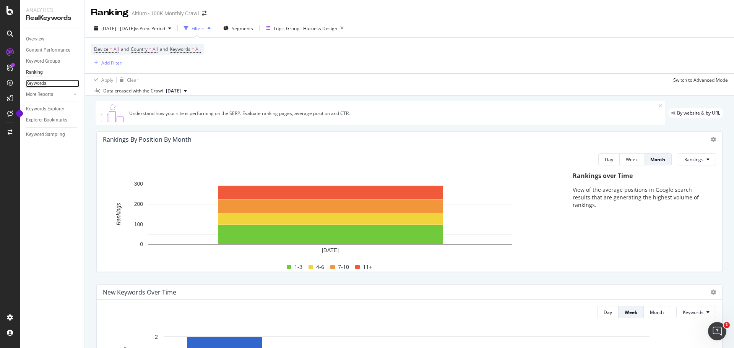
click at [41, 85] on div "Keywords" at bounding box center [36, 83] width 20 height 8
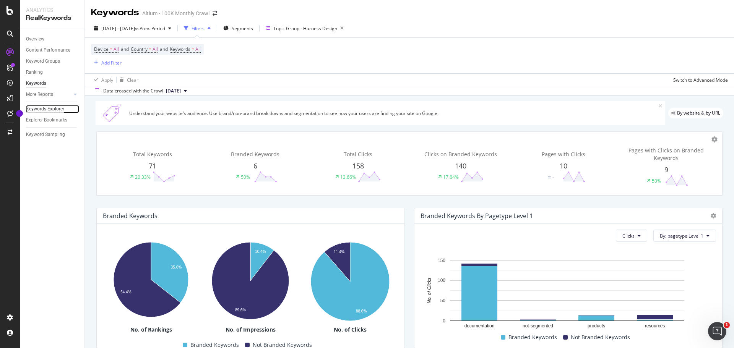
click at [42, 108] on div "Keywords Explorer" at bounding box center [45, 109] width 38 height 8
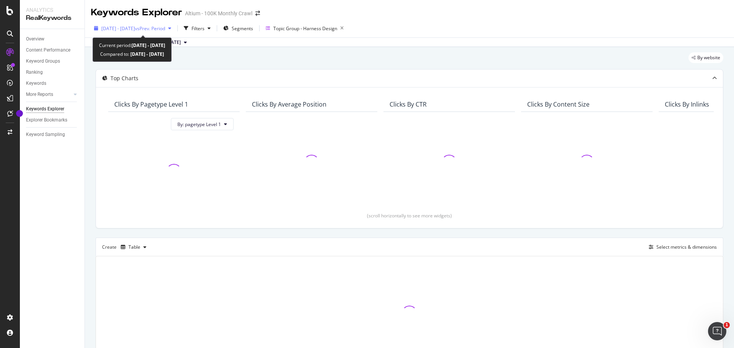
click at [165, 28] on span "vs Prev. Period" at bounding box center [150, 28] width 30 height 6
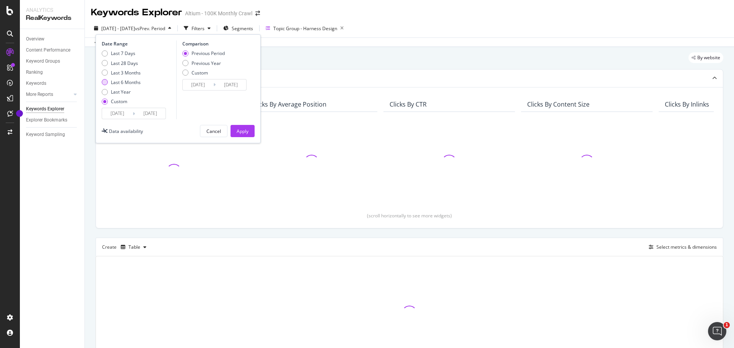
click at [128, 85] on div "Last 6 Months" at bounding box center [126, 82] width 30 height 6
type input "[DATE]"
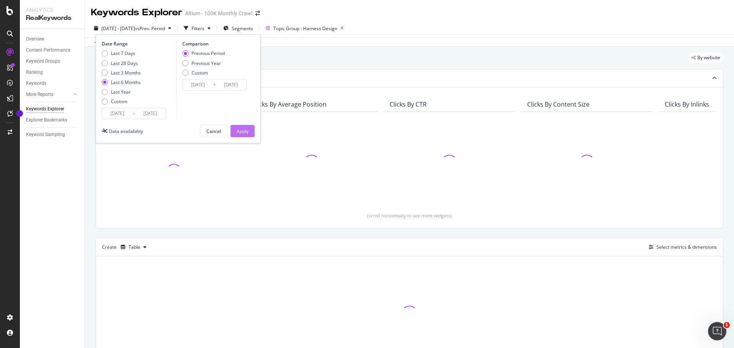
click at [238, 130] on div "Apply" at bounding box center [243, 131] width 12 height 6
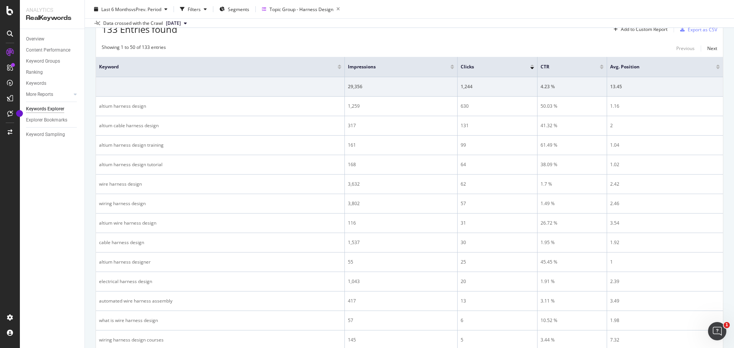
scroll to position [88, 0]
